Goal: Transaction & Acquisition: Purchase product/service

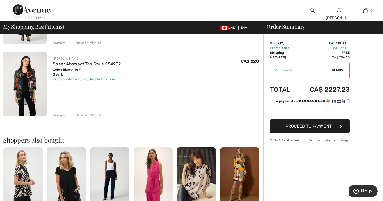
scroll to position [605, 0]
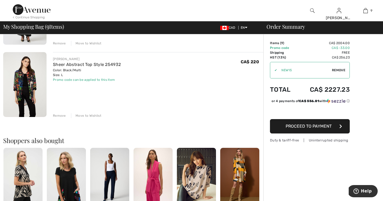
click at [20, 79] on img at bounding box center [24, 84] width 43 height 65
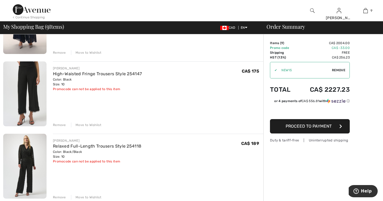
scroll to position [372, 0]
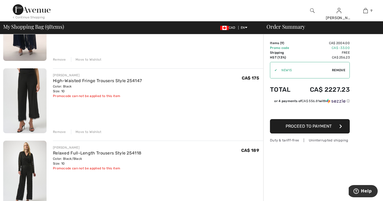
click at [32, 88] on img at bounding box center [24, 100] width 43 height 65
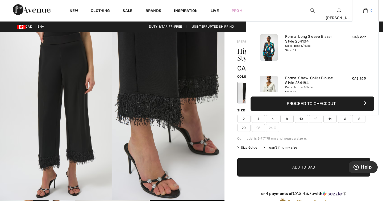
click at [368, 11] on img at bounding box center [366, 10] width 5 height 6
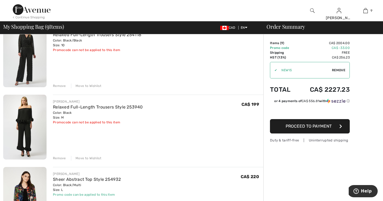
scroll to position [484, 0]
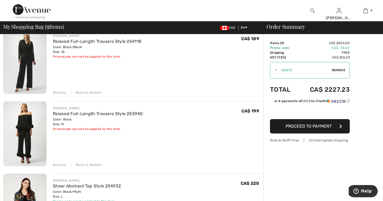
click at [17, 130] on img at bounding box center [24, 133] width 43 height 65
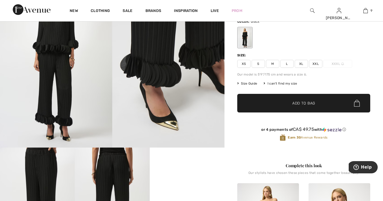
scroll to position [53, 0]
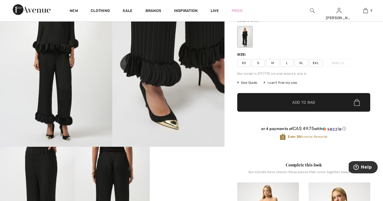
click at [158, 88] on img at bounding box center [168, 62] width 112 height 169
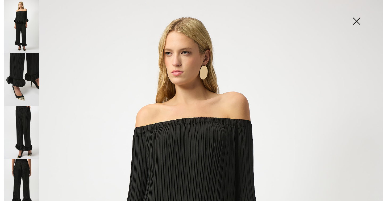
click at [357, 19] on img at bounding box center [356, 21] width 27 height 27
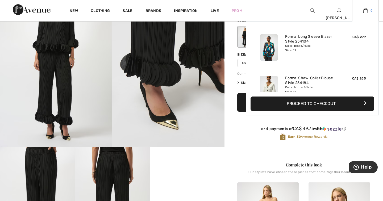
click at [367, 10] on img at bounding box center [366, 10] width 5 height 6
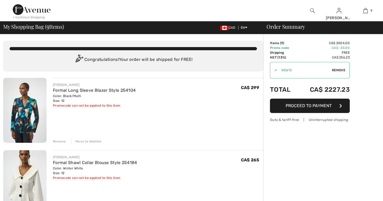
checkbox input "true"
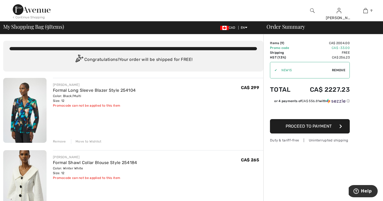
click at [28, 116] on img at bounding box center [24, 110] width 43 height 65
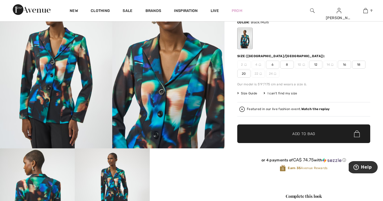
scroll to position [52, 0]
